Goal: Information Seeking & Learning: Learn about a topic

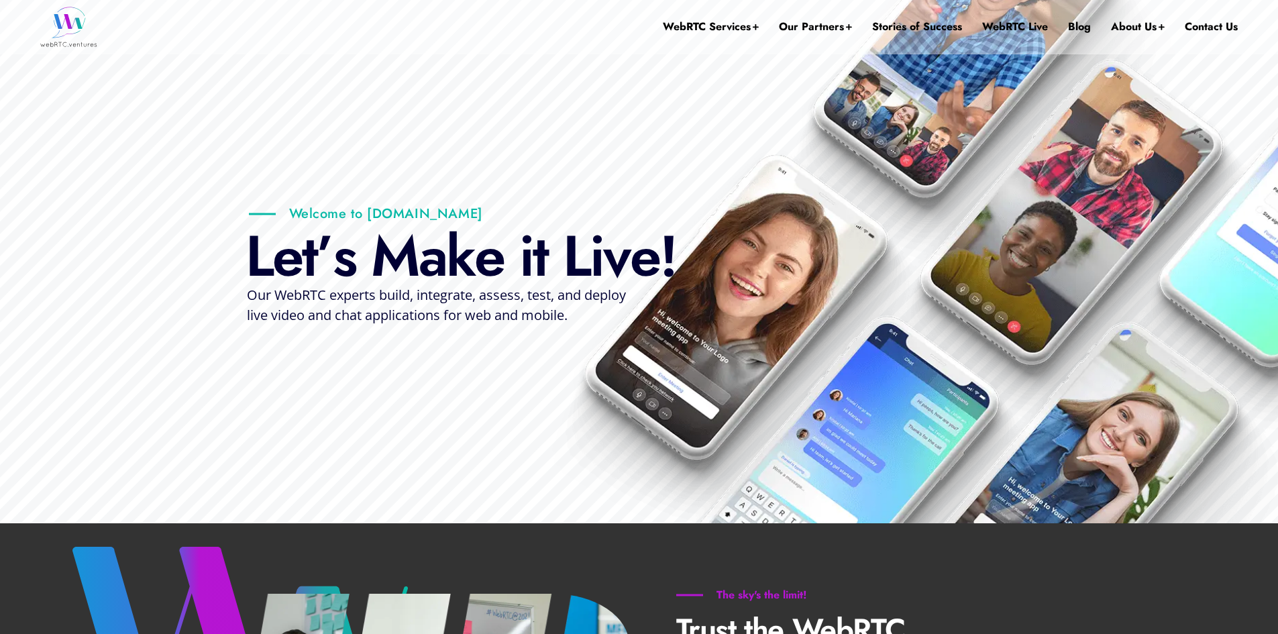
click at [1081, 25] on link "Blog" at bounding box center [1079, 27] width 23 height 54
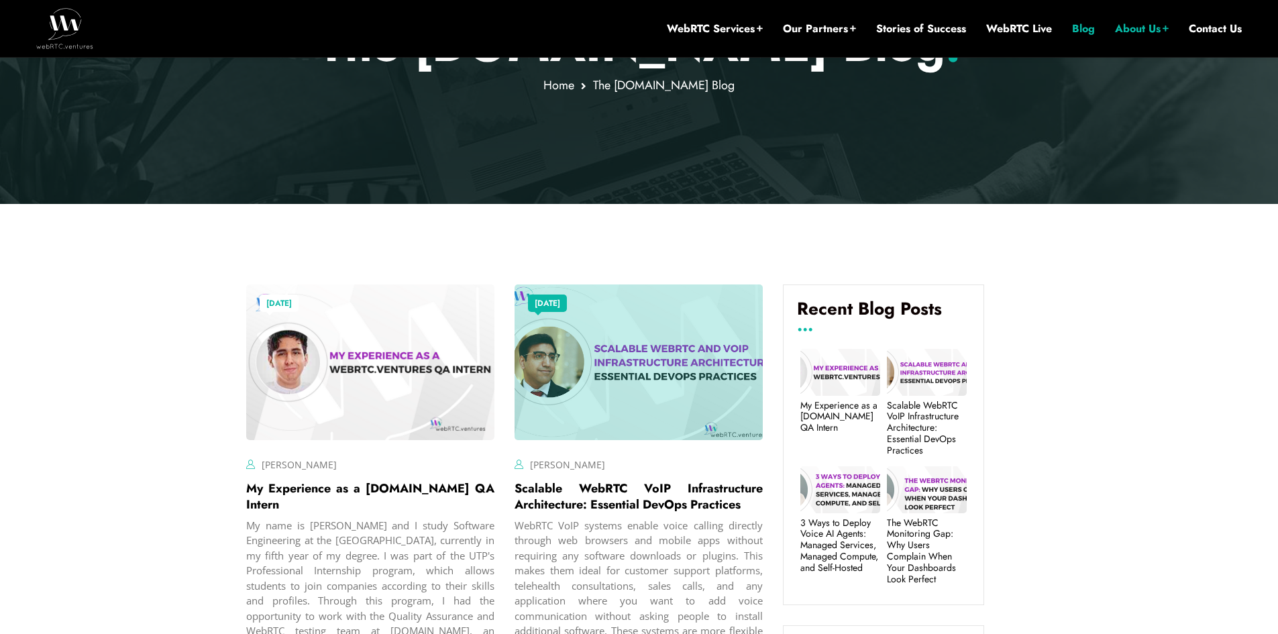
scroll to position [282, 0]
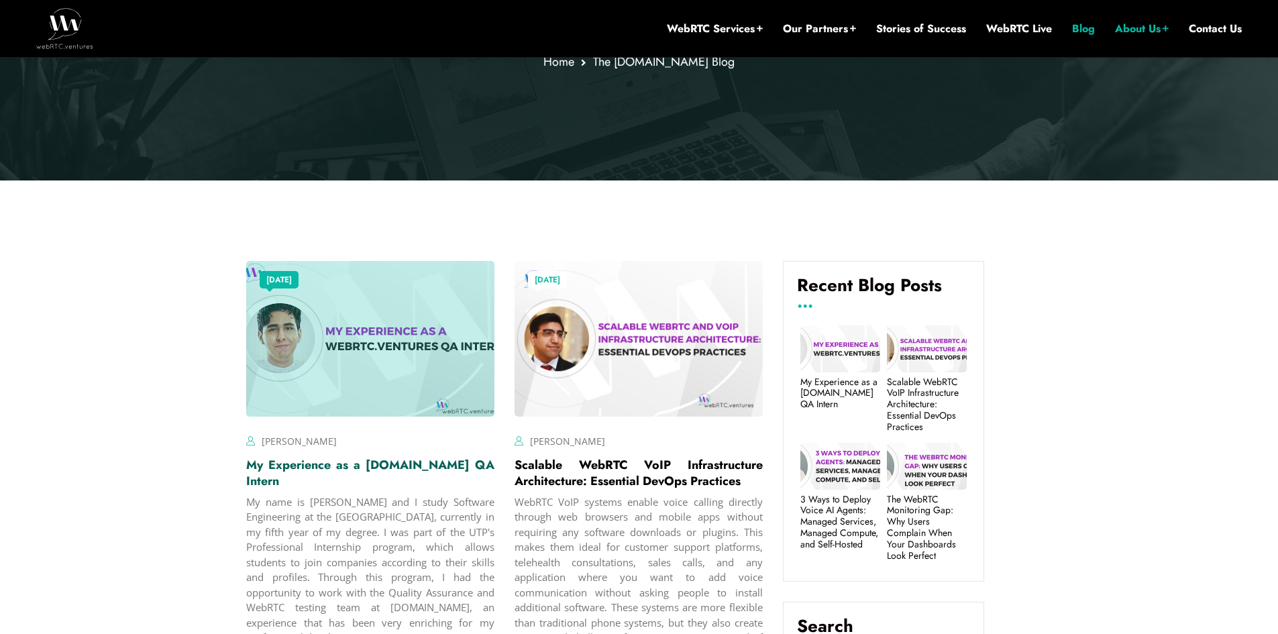
click at [343, 464] on link "My Experience as a [DOMAIN_NAME] QA Intern" at bounding box center [370, 473] width 248 height 34
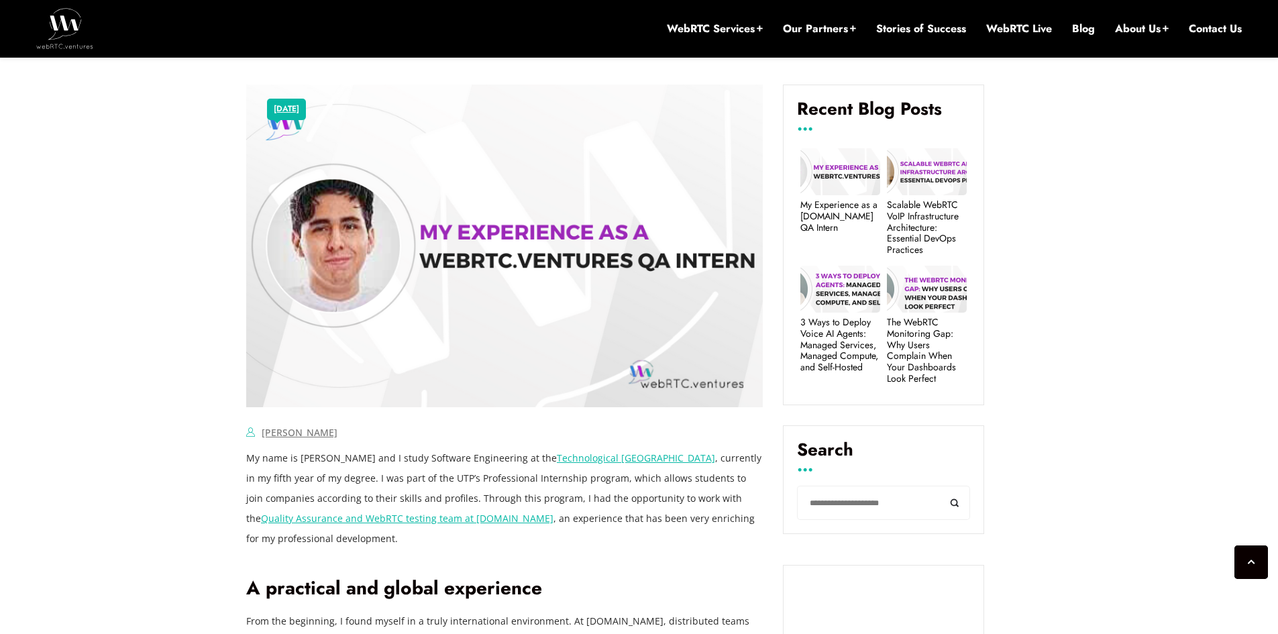
scroll to position [483, 0]
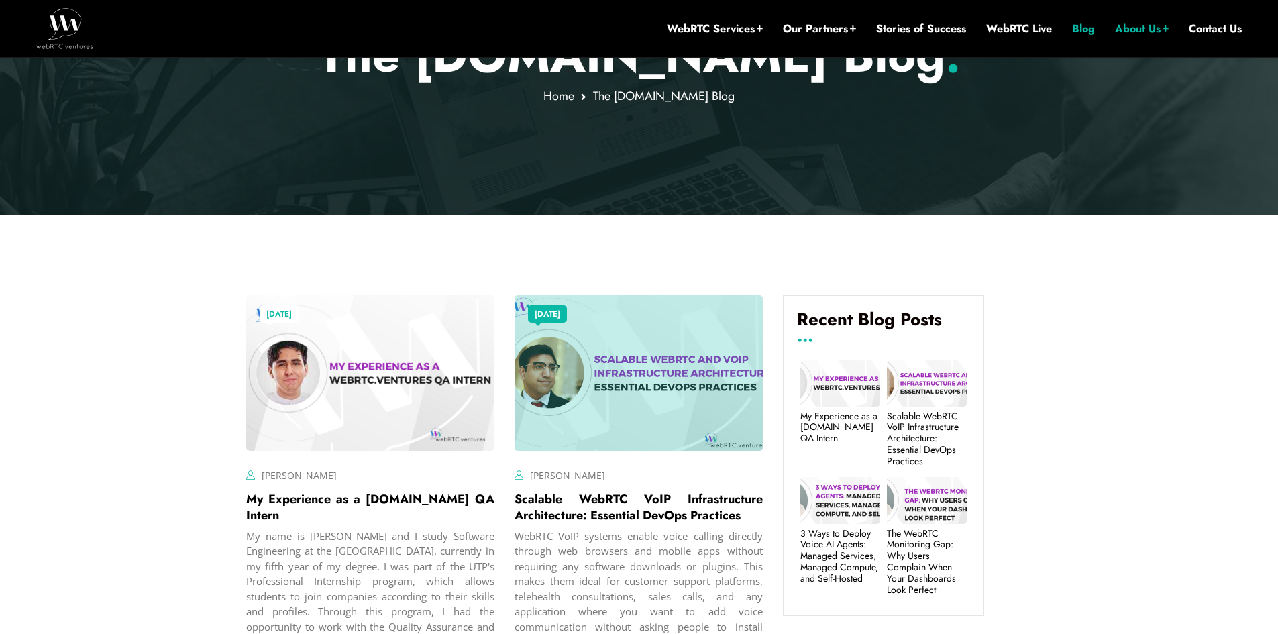
scroll to position [392, 0]
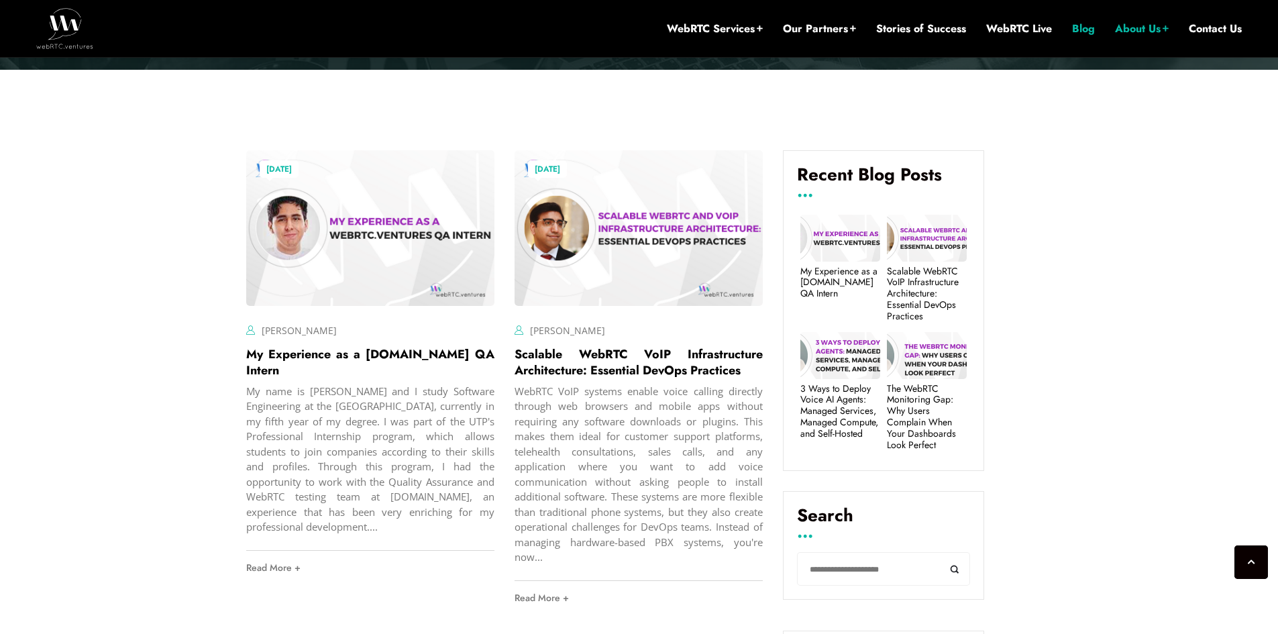
drag, startPoint x: 246, startPoint y: 1, endPoint x: 162, endPoint y: 133, distance: 156.7
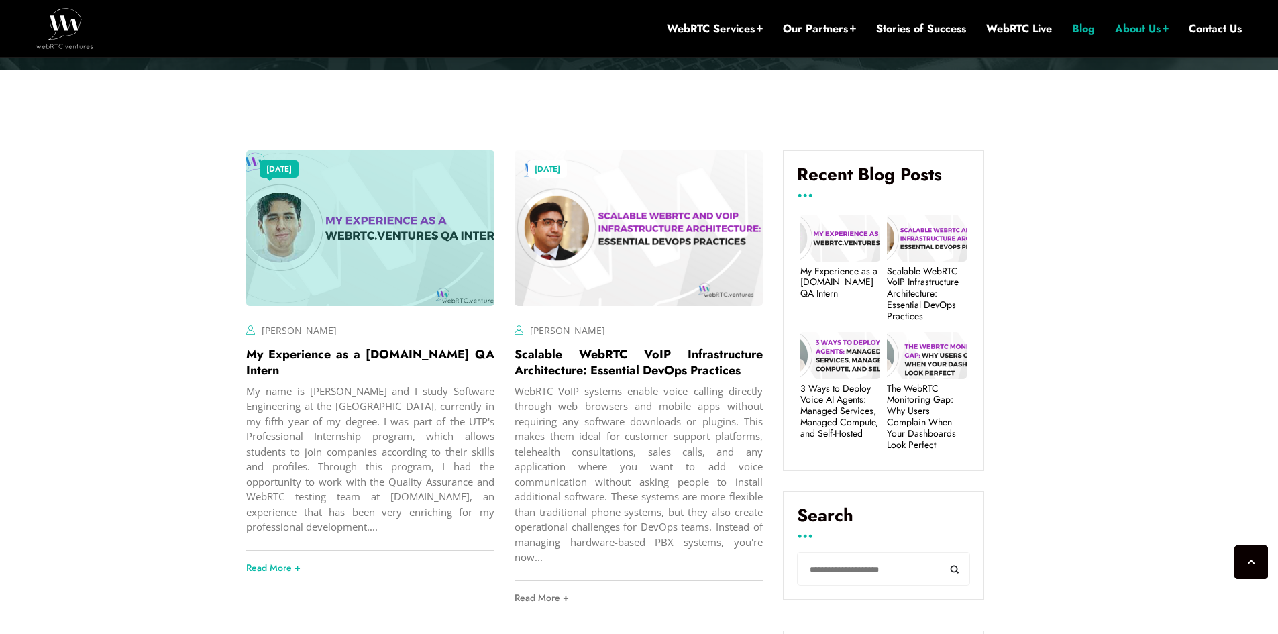
click at [320, 290] on div at bounding box center [370, 227] width 248 height 155
click at [307, 348] on link "My Experience as a [DOMAIN_NAME] QA Intern" at bounding box center [370, 362] width 248 height 34
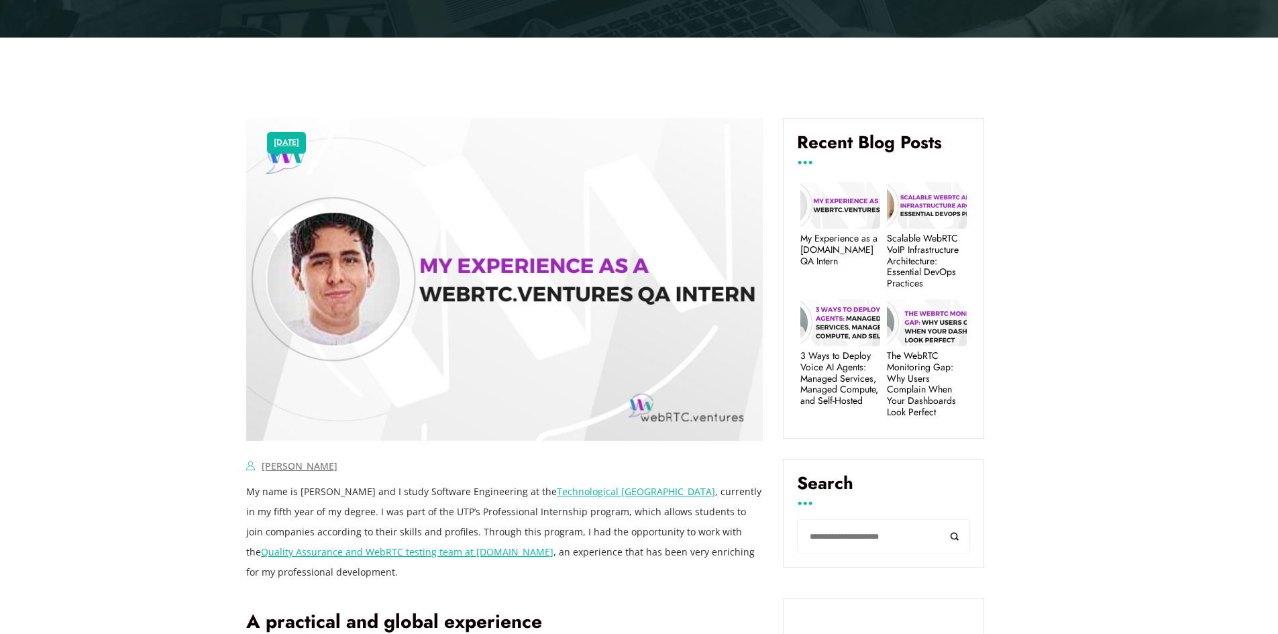
scroll to position [416, 0]
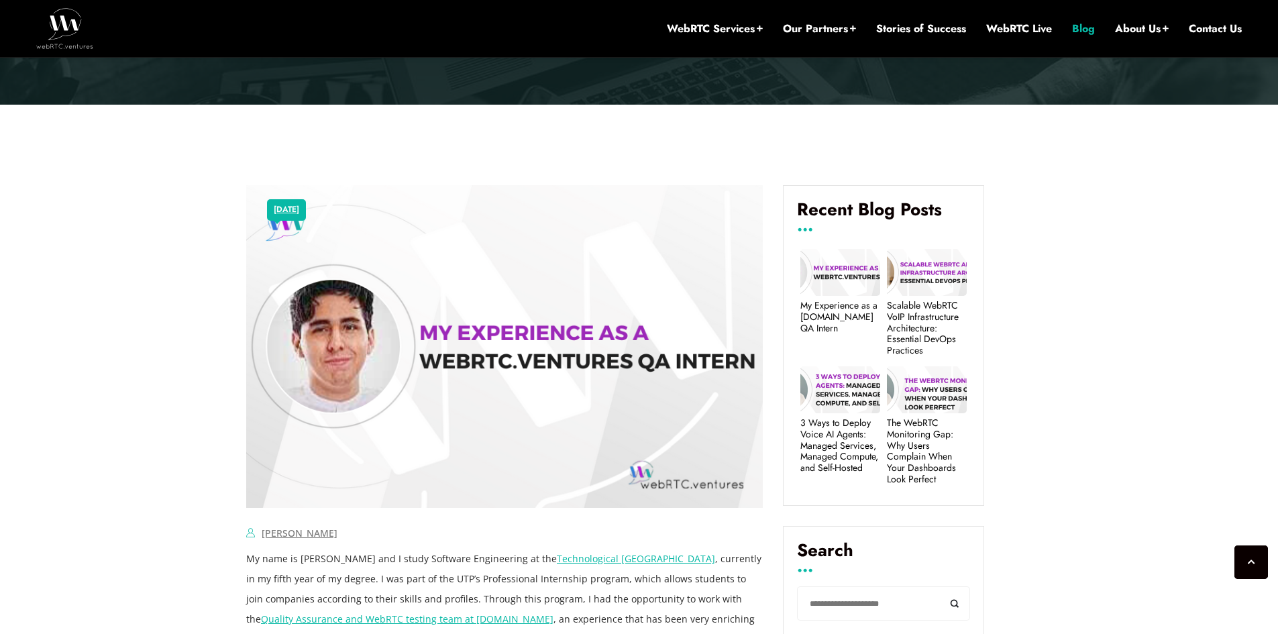
click at [1077, 24] on link "Blog" at bounding box center [1083, 28] width 23 height 15
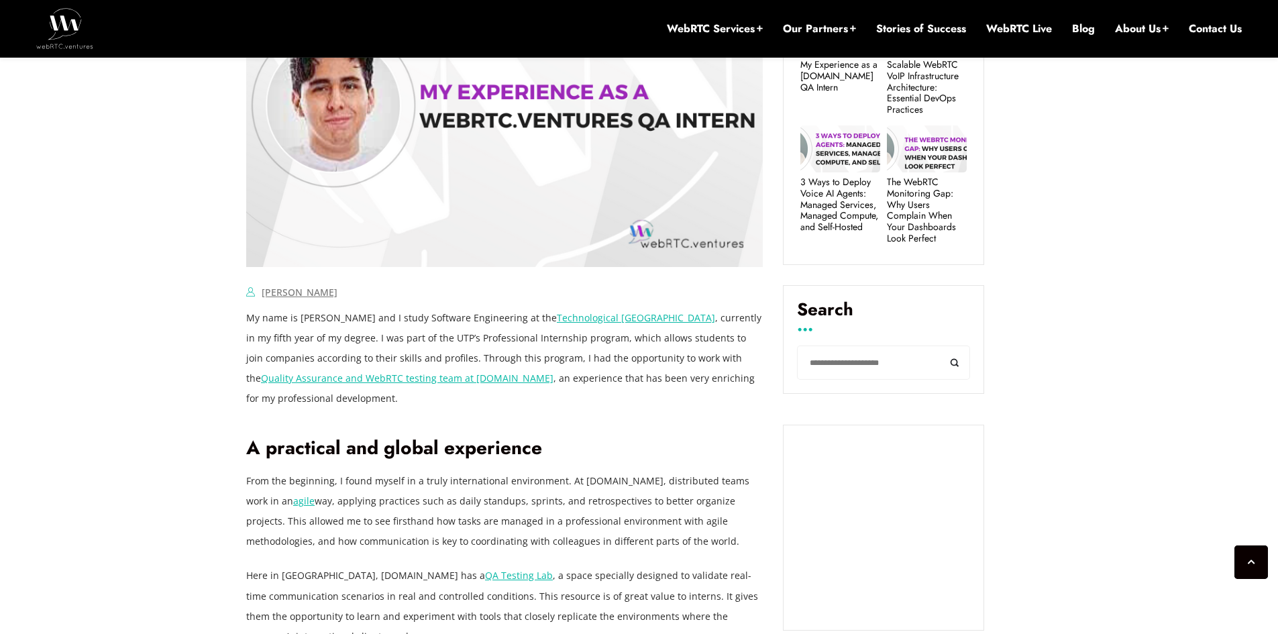
scroll to position [617, 0]
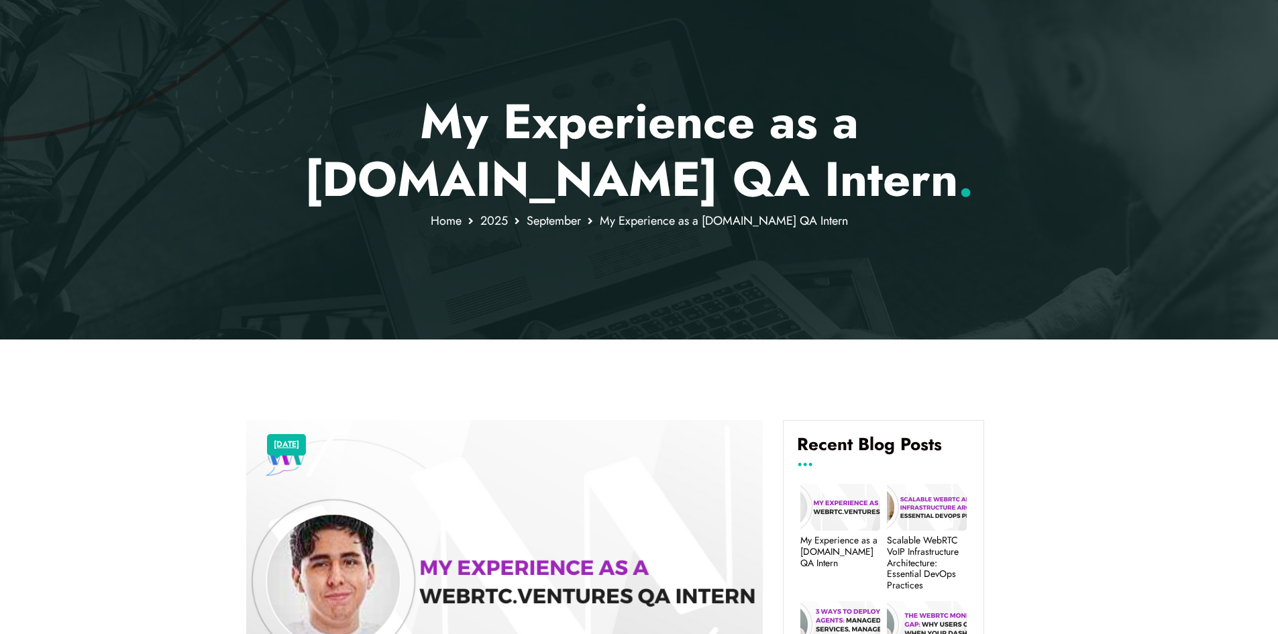
scroll to position [0, 0]
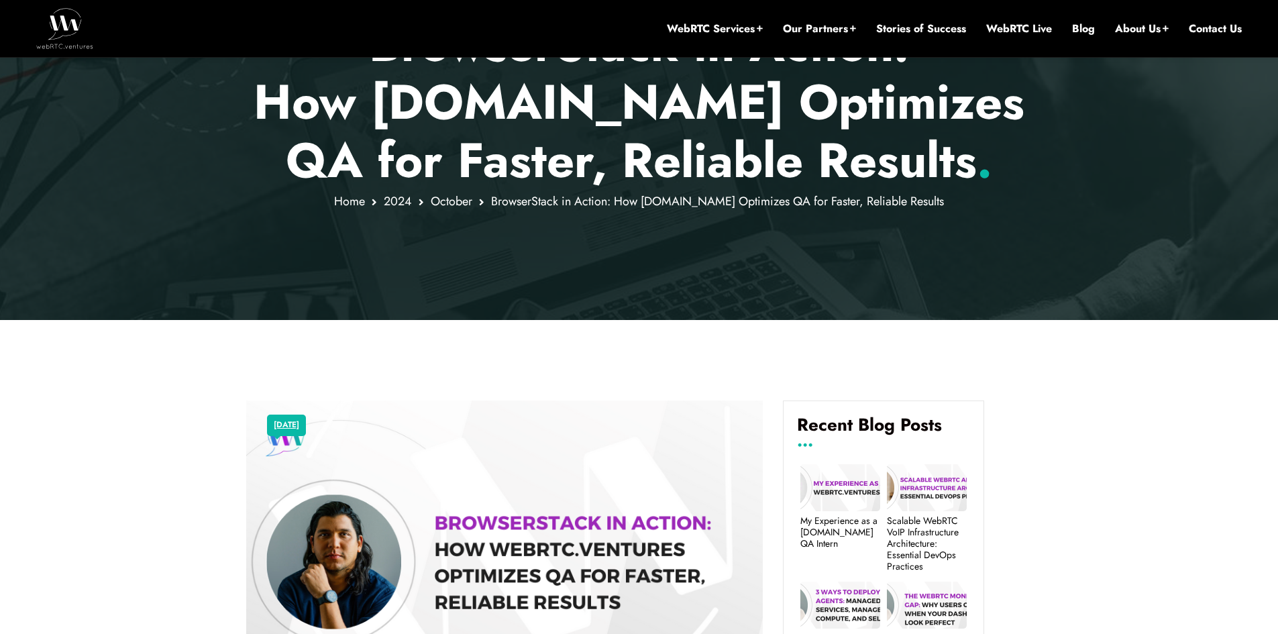
scroll to position [302, 0]
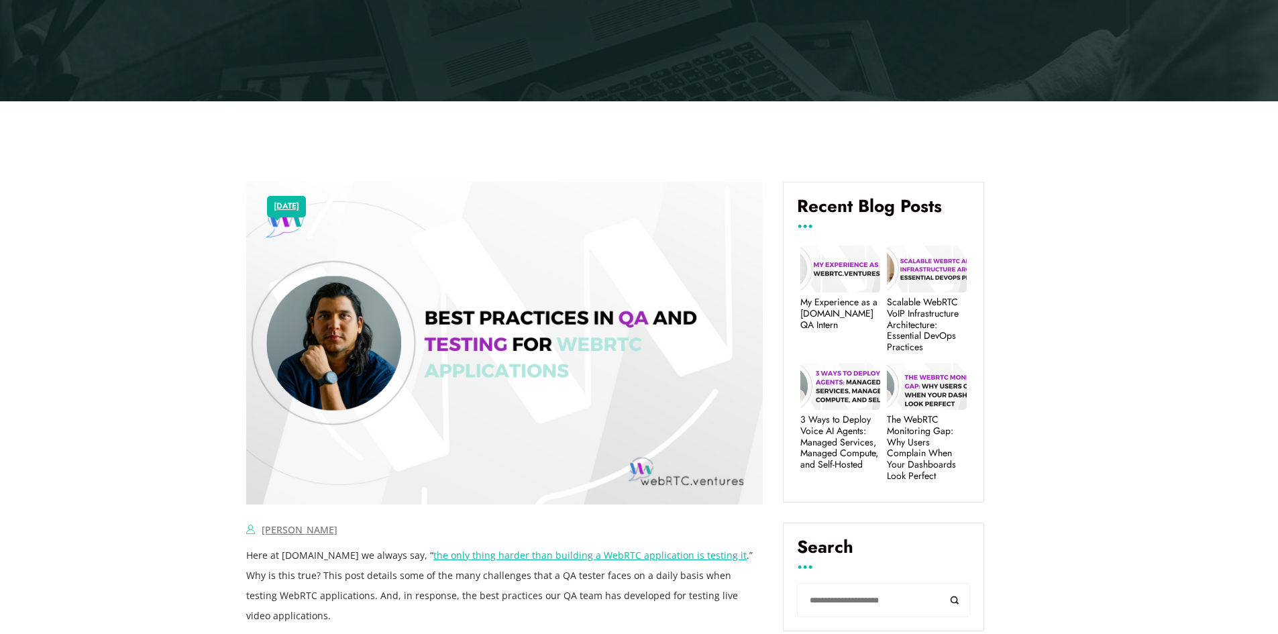
scroll to position [369, 0]
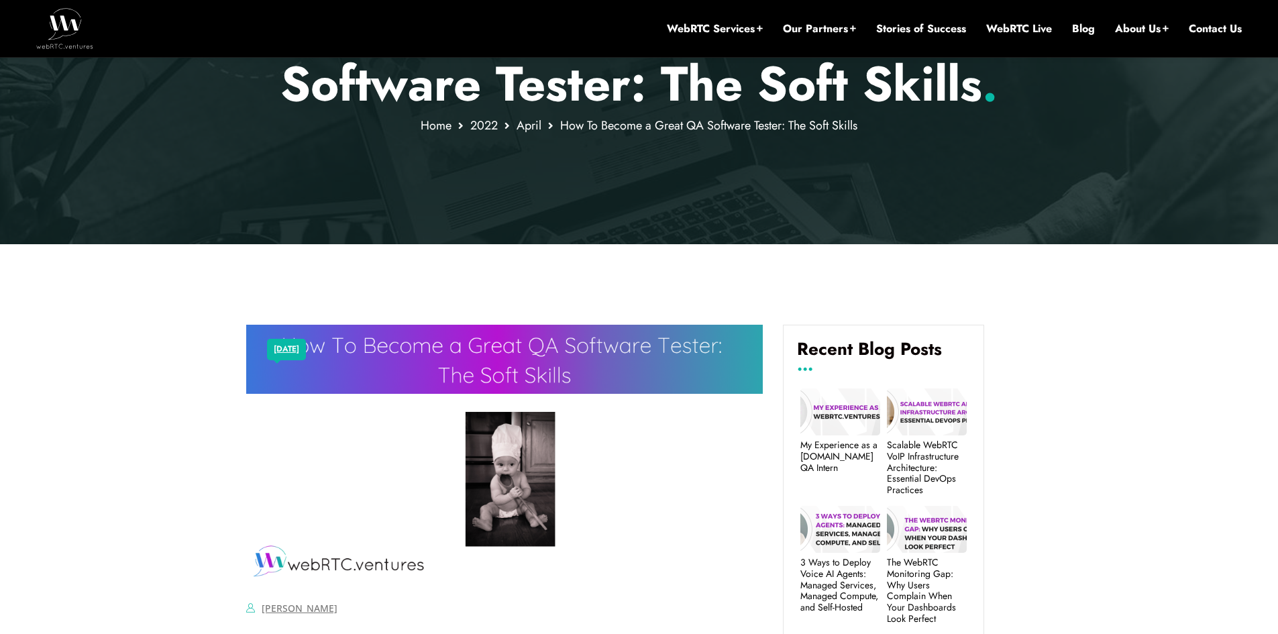
scroll to position [369, 0]
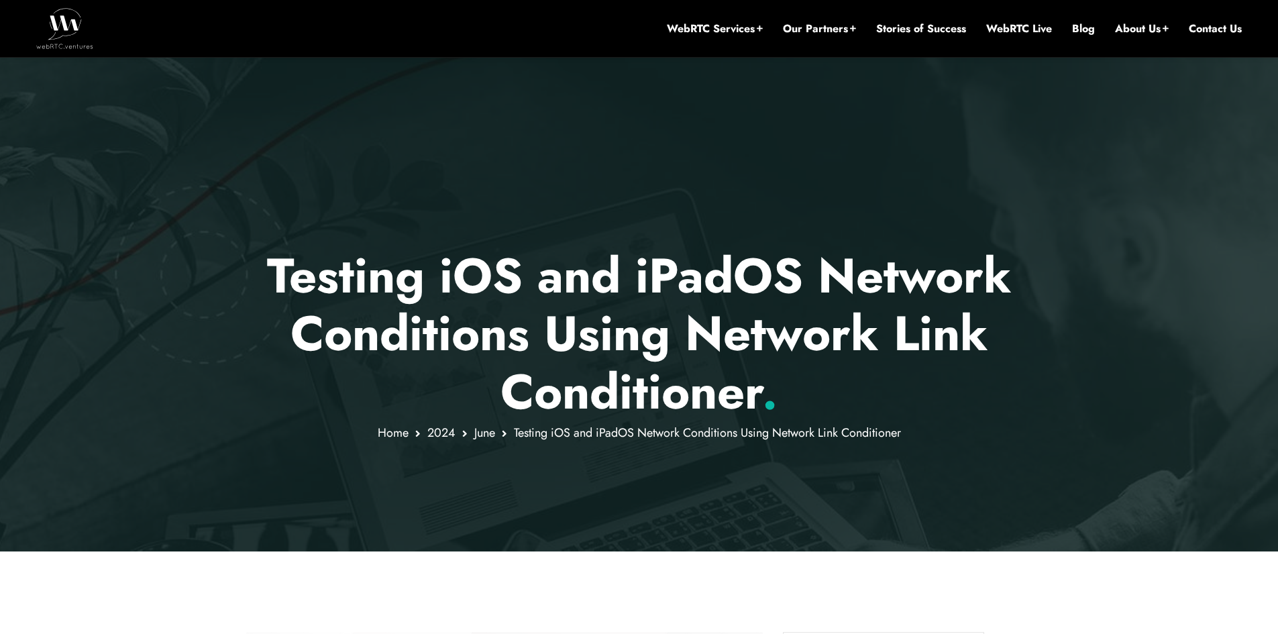
scroll to position [436, 0]
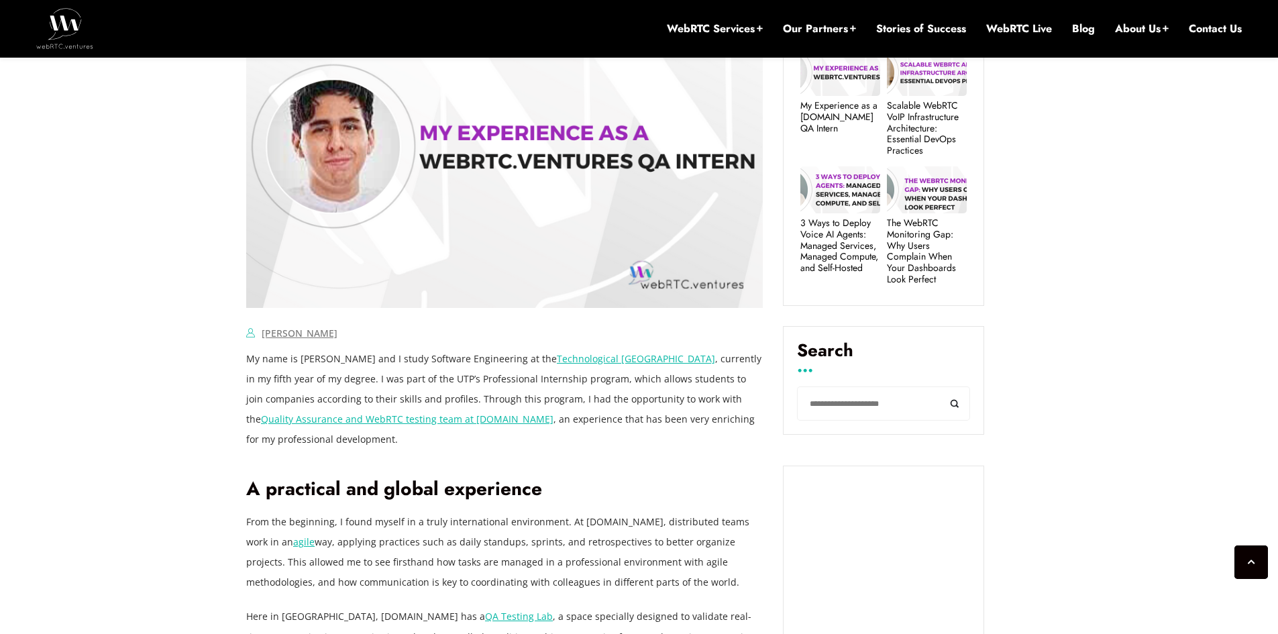
scroll to position [751, 0]
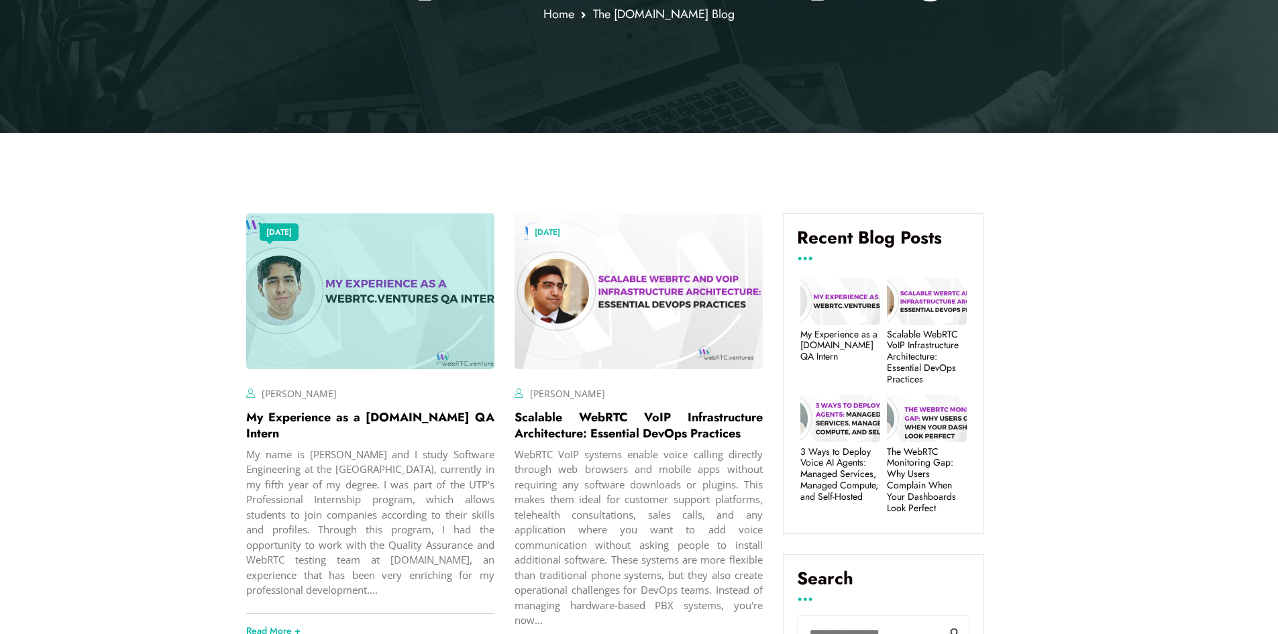
scroll to position [570, 0]
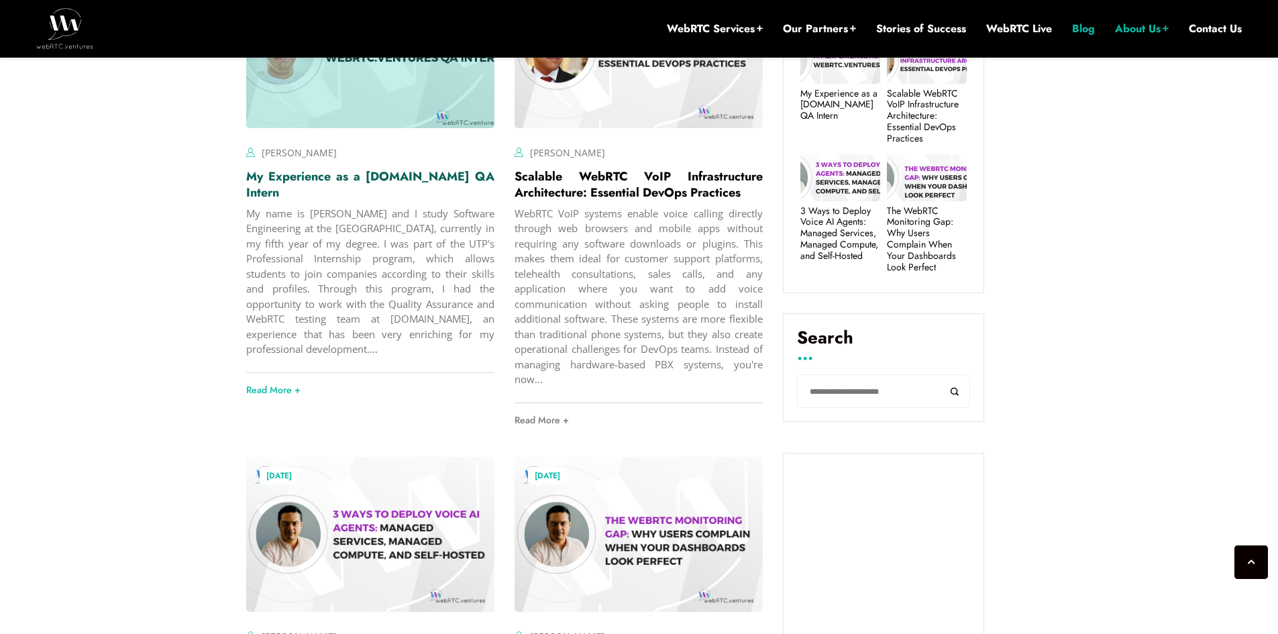
click at [320, 177] on link "My Experience as a [DOMAIN_NAME] QA Intern" at bounding box center [370, 185] width 248 height 34
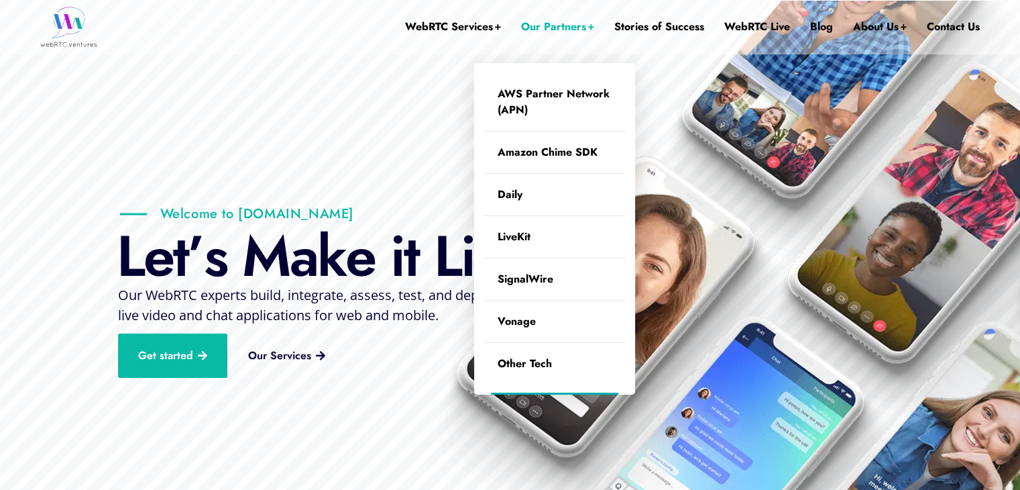
click at [542, 33] on link "Our Partners" at bounding box center [557, 27] width 73 height 54
click at [556, 28] on link "Our Partners" at bounding box center [557, 27] width 73 height 54
click at [553, 97] on link "AWS Partner Network (APN)" at bounding box center [554, 102] width 141 height 58
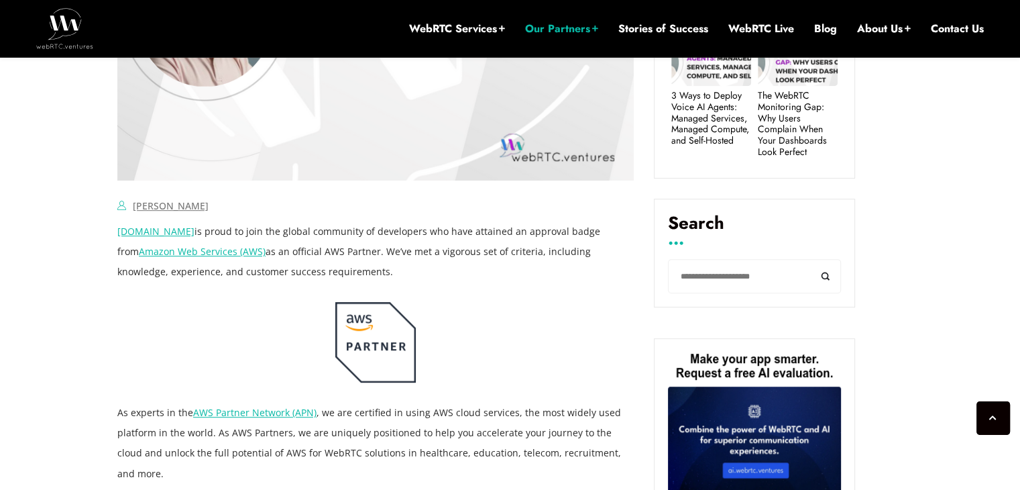
scroll to position [805, 0]
